Goal: Find specific page/section: Find specific page/section

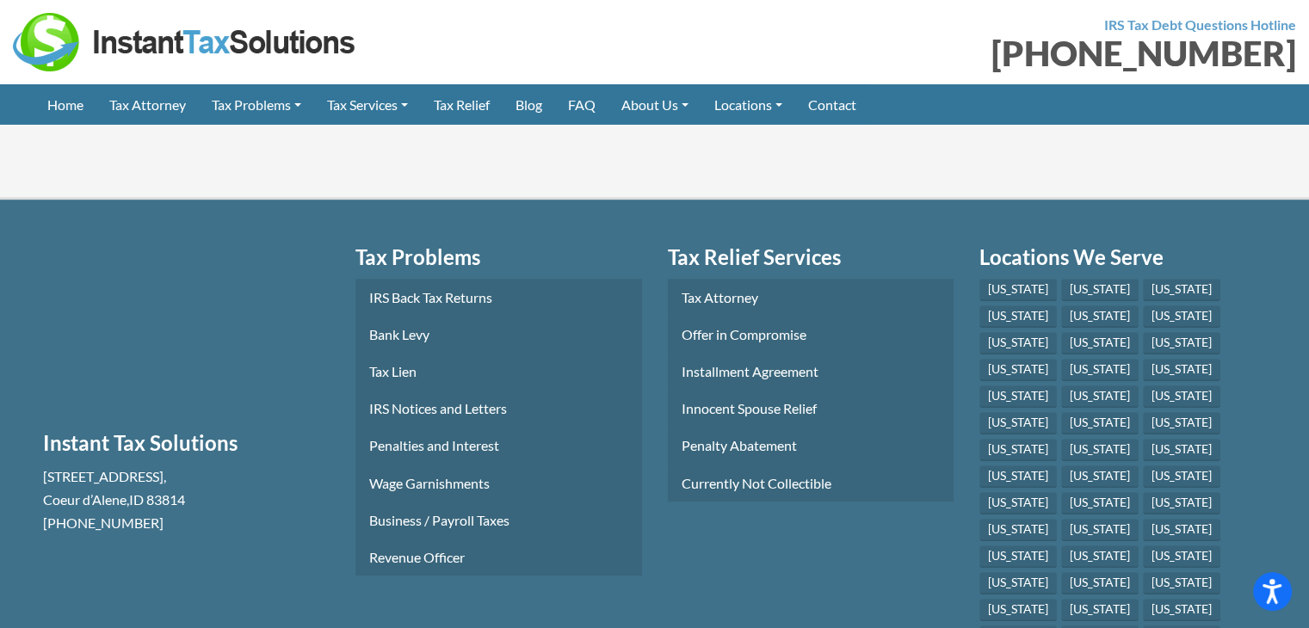
scroll to position [7502, 0]
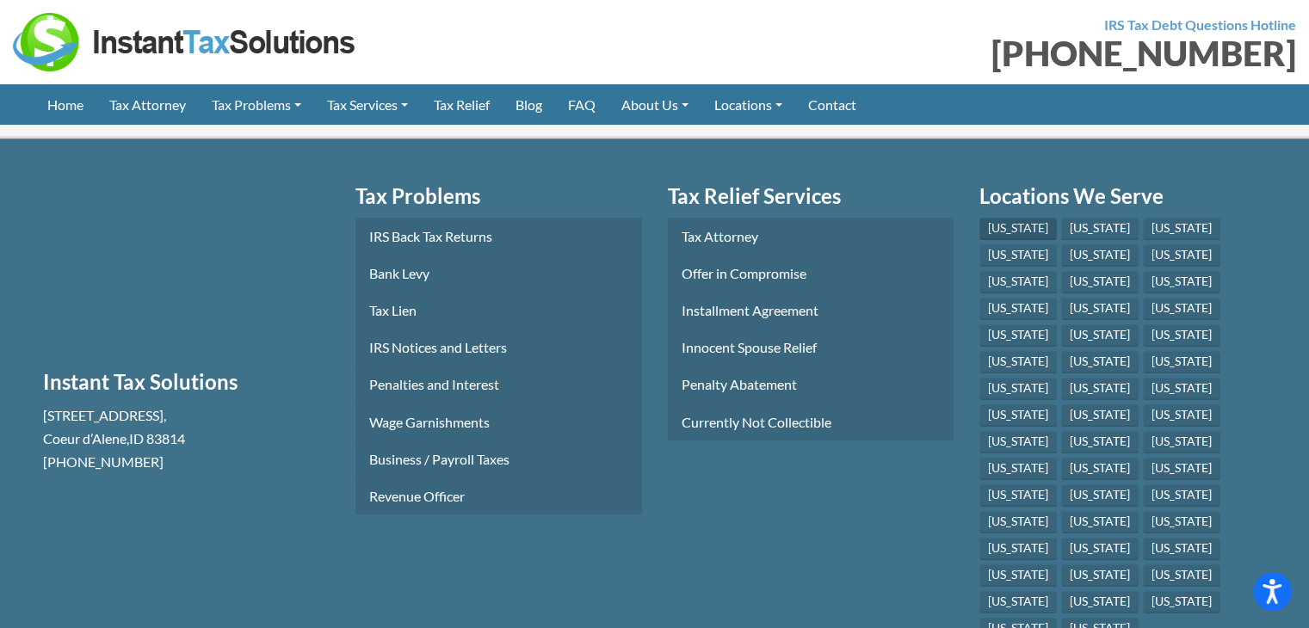
click at [1019, 240] on link "[US_STATE]" at bounding box center [1017, 229] width 77 height 22
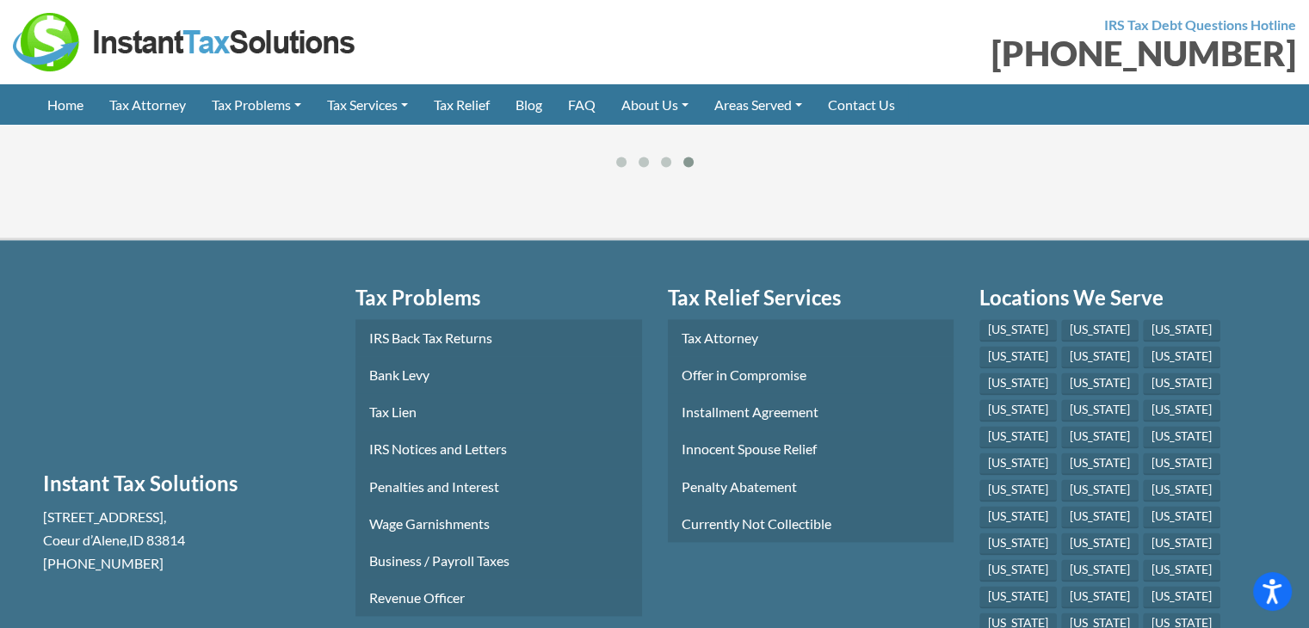
scroll to position [2408, 0]
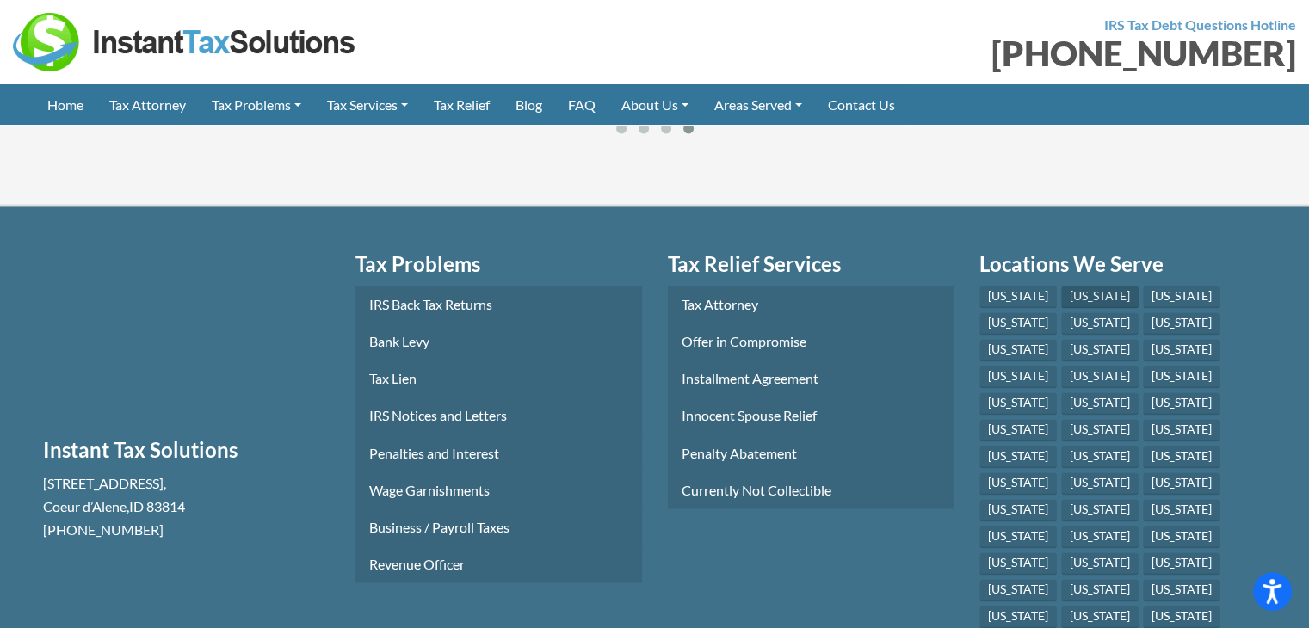
click at [1068, 308] on link "[US_STATE]" at bounding box center [1099, 297] width 77 height 22
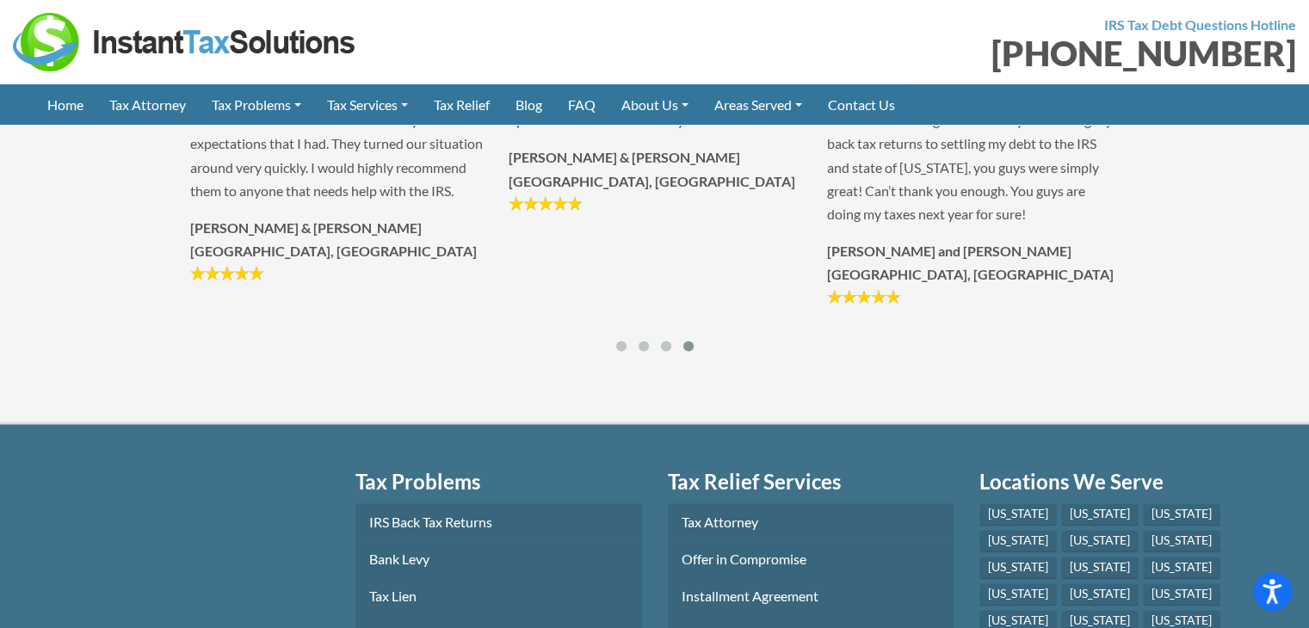
scroll to position [2528, 0]
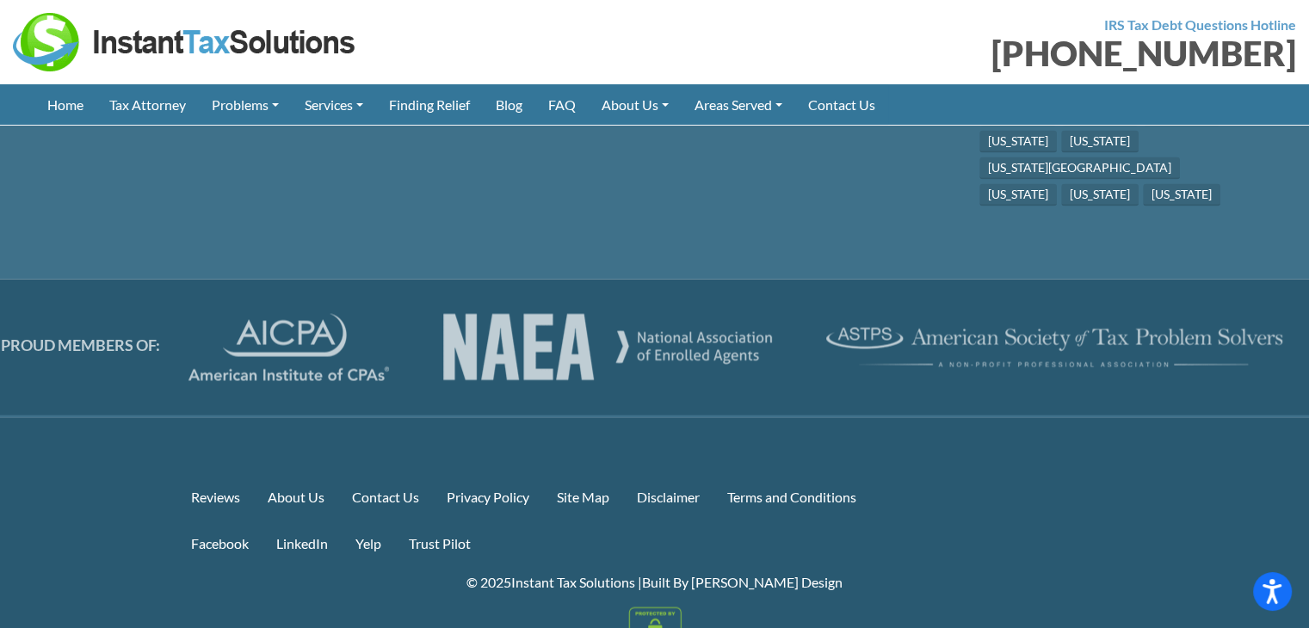
scroll to position [3318, 0]
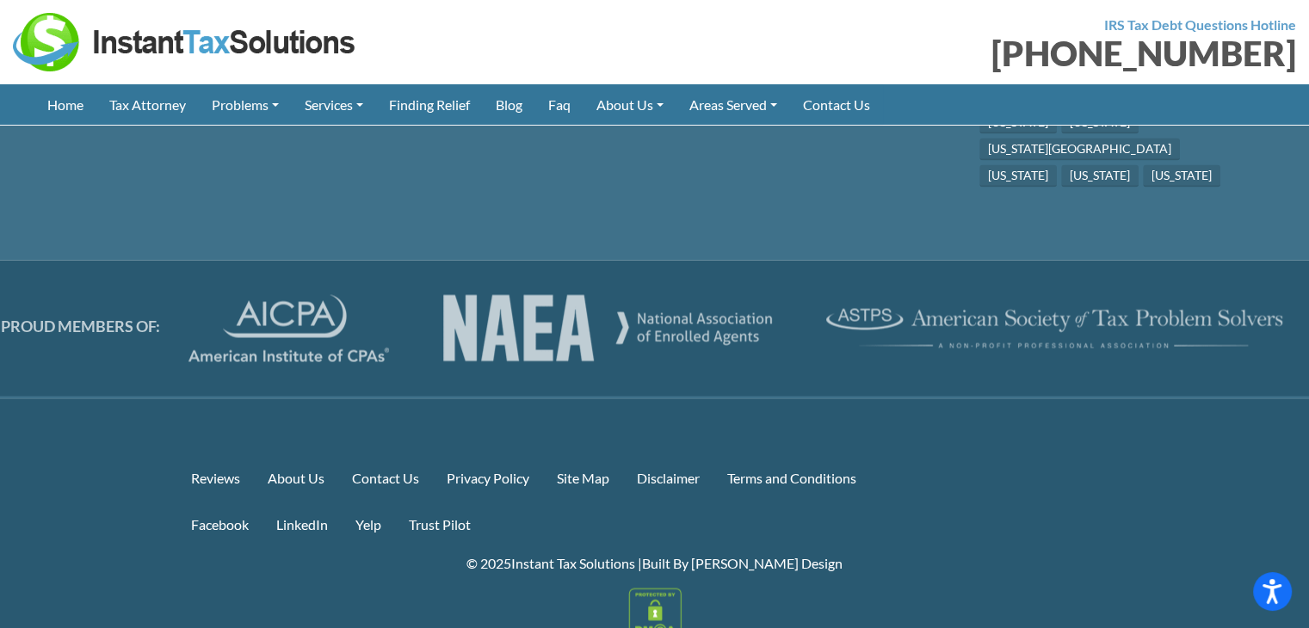
scroll to position [3309, 0]
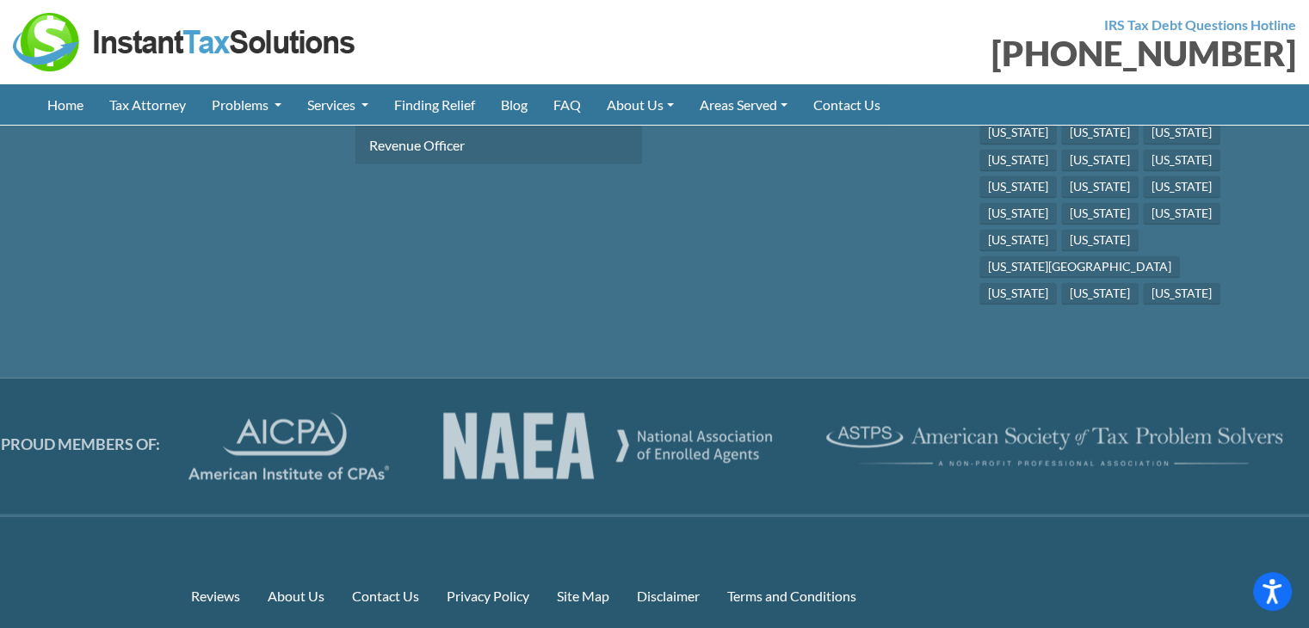
scroll to position [3369, 0]
